Goal: Information Seeking & Learning: Learn about a topic

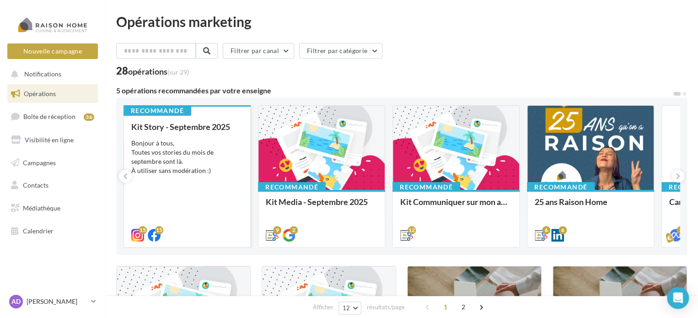
drag, startPoint x: 202, startPoint y: 140, endPoint x: 176, endPoint y: 159, distance: 32.4
click at [176, 159] on div "Bonjour à tous, Toutes vos stories du mois de septembre sont là. À utiliser san…" at bounding box center [187, 157] width 112 height 37
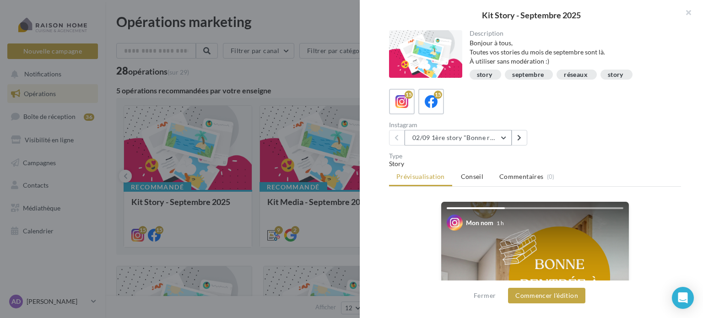
click at [450, 140] on button "02/09 1ère story "Bonne rentrée"" at bounding box center [458, 138] width 107 height 16
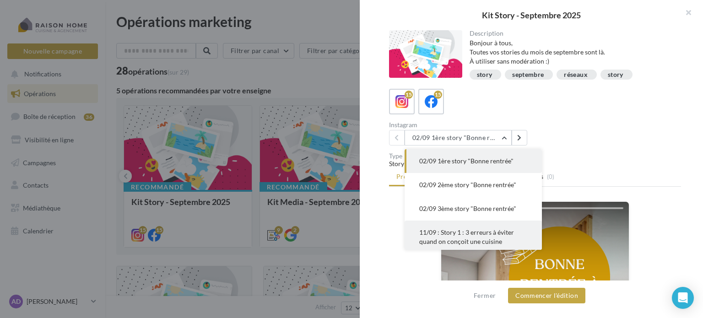
click at [449, 235] on span "11/09 : Story 1 : 3 erreurs à éviter quand on conçoit une cuisine" at bounding box center [466, 236] width 95 height 17
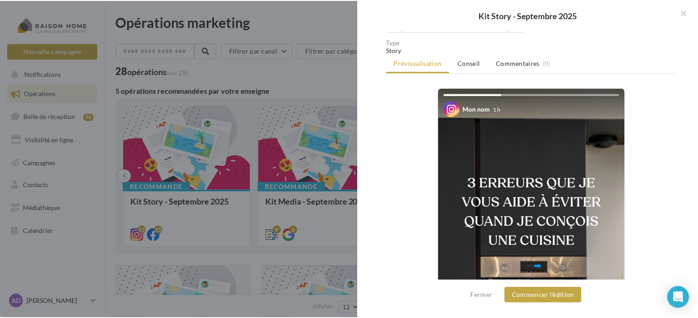
scroll to position [92, 0]
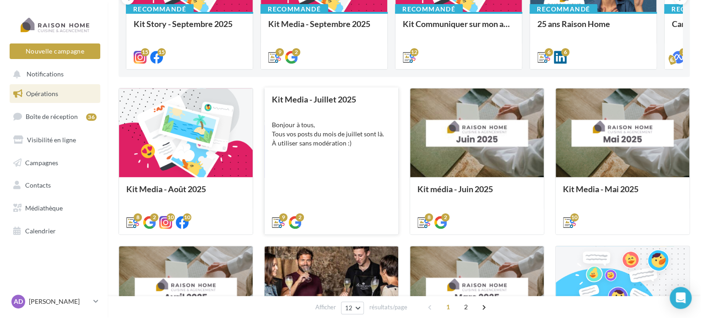
scroll to position [183, 0]
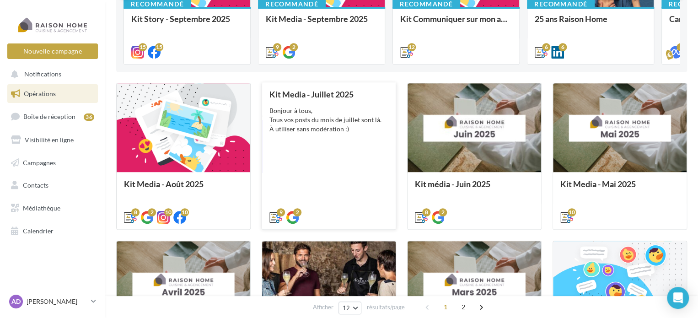
click at [313, 138] on div "Kit Media - [DATE] Bonjour à tous, Tous vos posts du mois de juillet sont là. À…" at bounding box center [329, 155] width 119 height 131
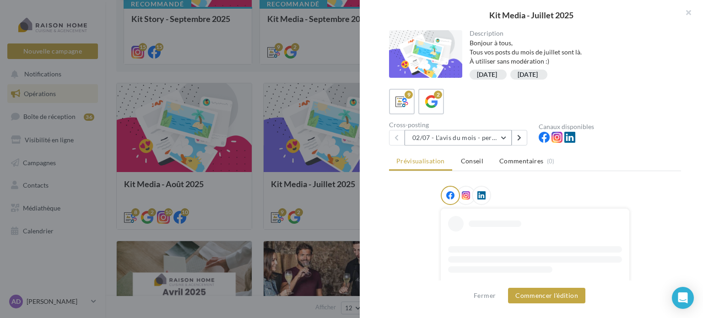
click at [439, 136] on button "02/07 - L'avis du mois - personnalisble" at bounding box center [458, 138] width 107 height 16
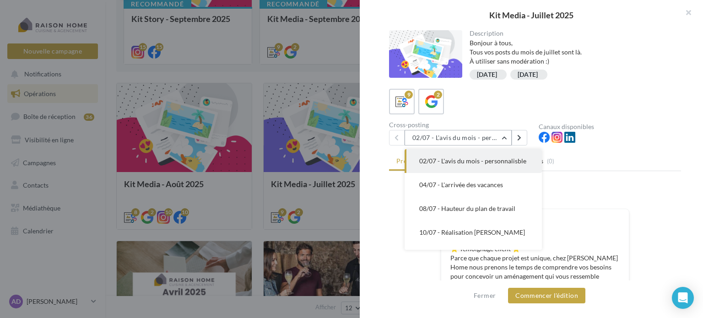
click at [439, 136] on button "02/07 - L'avis du mois - personnalisble" at bounding box center [458, 138] width 107 height 16
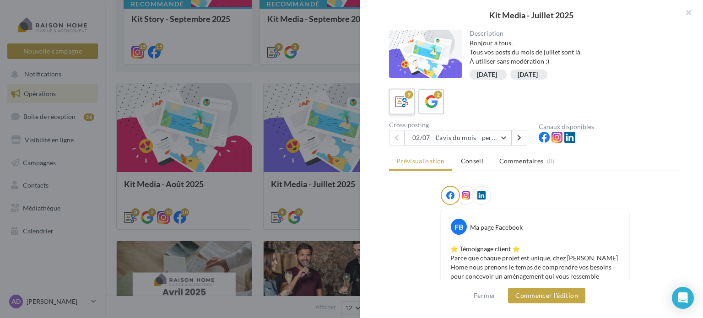
click at [414, 108] on label "9" at bounding box center [402, 101] width 26 height 26
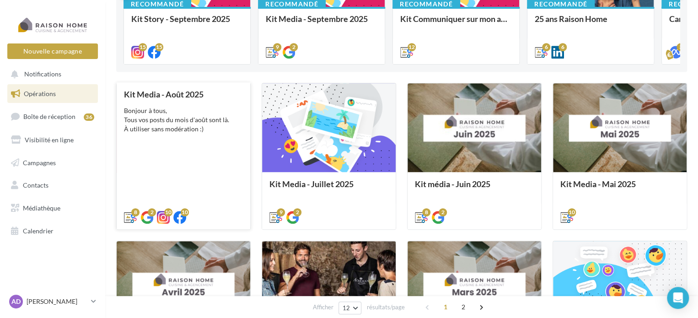
click at [152, 142] on div "Kit Media - [DATE] Bonjour à tous, Tous vos posts du mois d'août sont là. À uti…" at bounding box center [183, 155] width 119 height 131
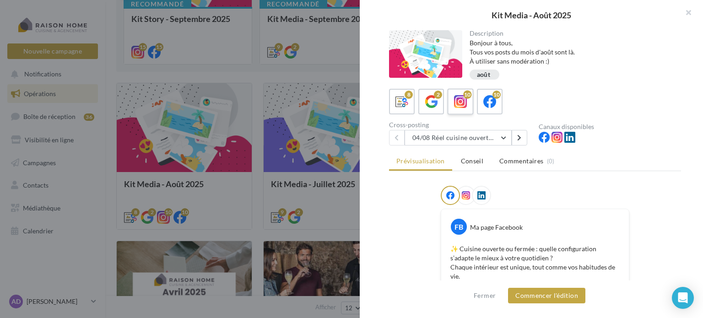
click at [469, 102] on label "10" at bounding box center [460, 101] width 26 height 26
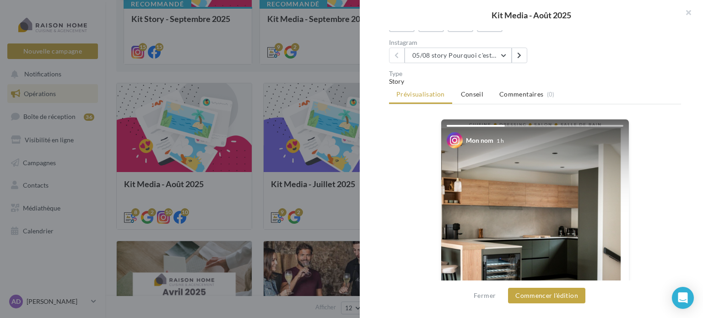
scroll to position [75, 0]
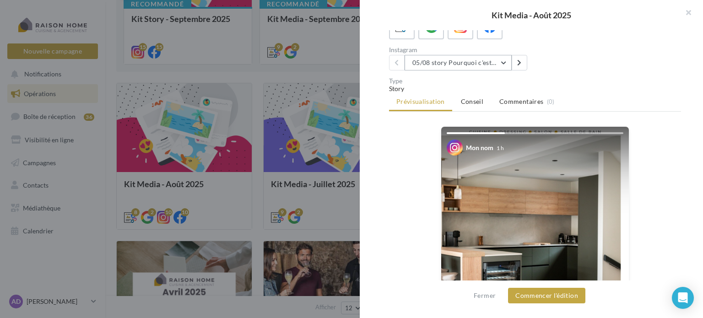
click at [454, 69] on button "05/08 story Pourquoi c'est différent avec moi ?" at bounding box center [458, 63] width 107 height 16
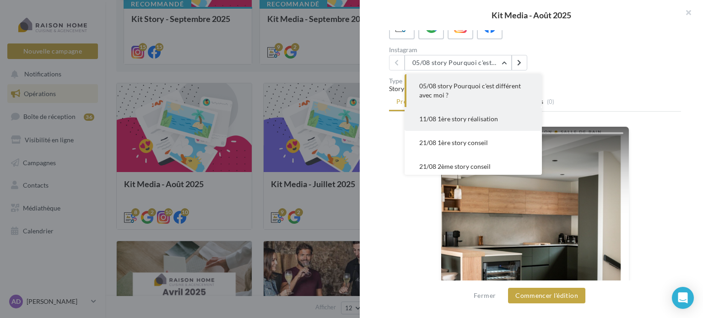
click at [451, 116] on span "11/08 1ère story réalisation" at bounding box center [458, 119] width 79 height 8
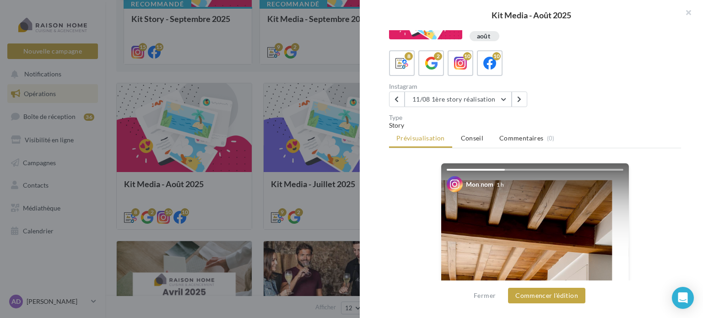
scroll to position [29, 0]
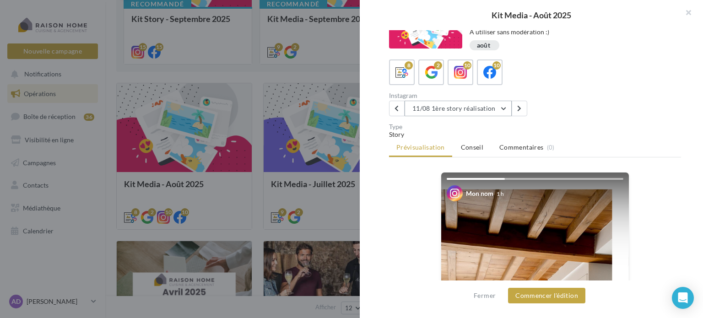
click at [465, 104] on button "11/08 1ère story réalisation" at bounding box center [458, 109] width 107 height 16
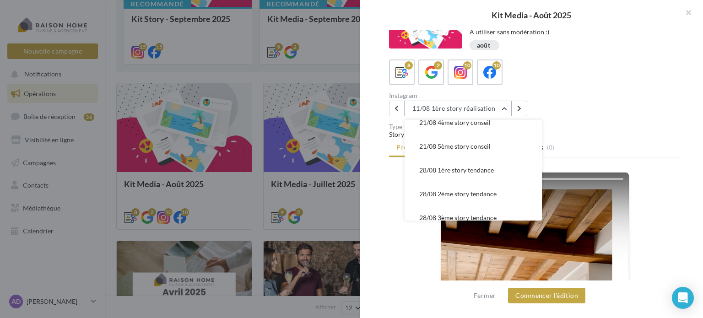
scroll to position [146, 0]
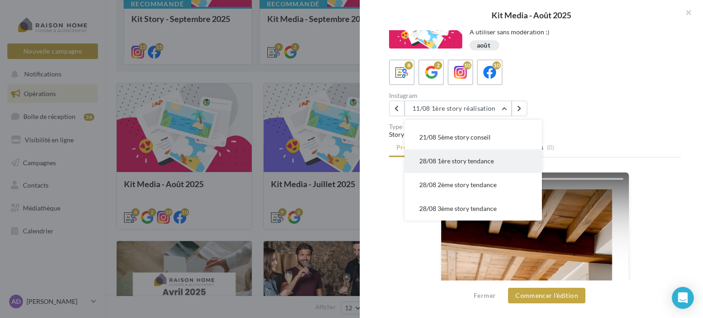
click at [454, 162] on span "28/08 1ère story tendance" at bounding box center [456, 161] width 75 height 8
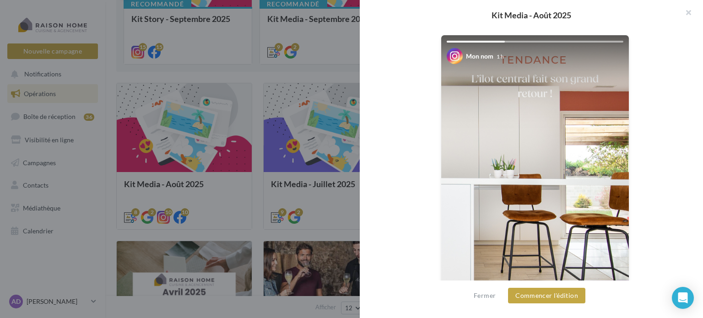
scroll to position [258, 0]
